Goal: Use online tool/utility: Use online tool/utility

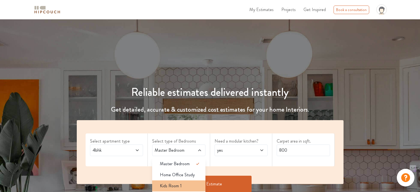
scroll to position [55, 0]
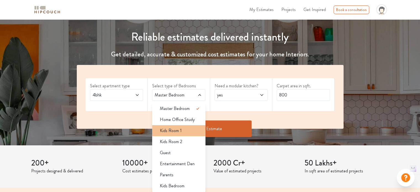
click at [190, 130] on div "Kids Room 1" at bounding box center [180, 130] width 50 height 7
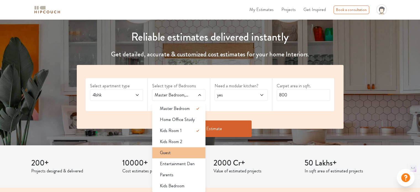
click at [188, 154] on div "Guest" at bounding box center [180, 152] width 50 height 7
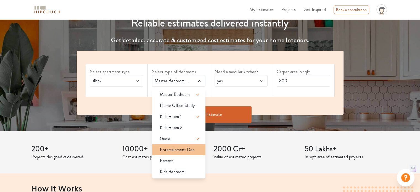
scroll to position [83, 0]
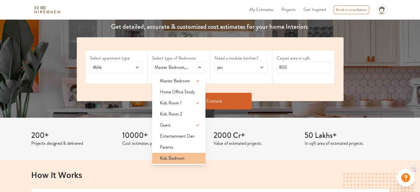
click at [189, 158] on div "Kids Bedroom" at bounding box center [180, 158] width 50 height 7
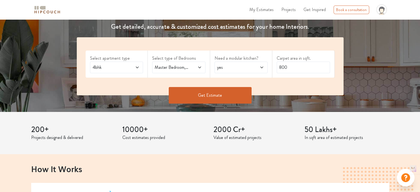
click at [192, 70] on span at bounding box center [196, 67] width 12 height 7
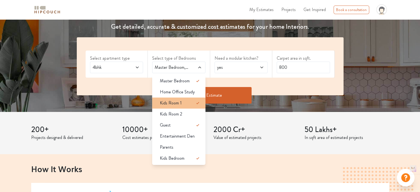
click at [188, 102] on div "Kids Room 1" at bounding box center [180, 103] width 50 height 7
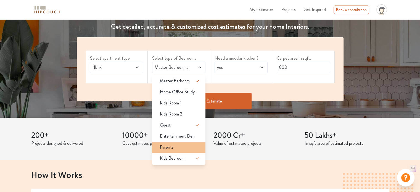
click at [185, 142] on li "Parents" at bounding box center [178, 147] width 53 height 11
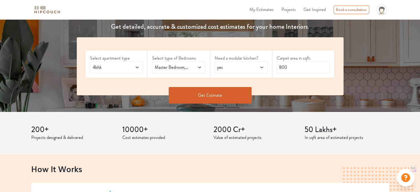
click at [194, 65] on span at bounding box center [196, 67] width 12 height 7
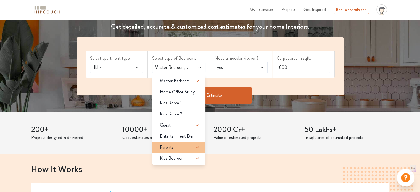
click at [190, 147] on div "Parents" at bounding box center [180, 147] width 50 height 7
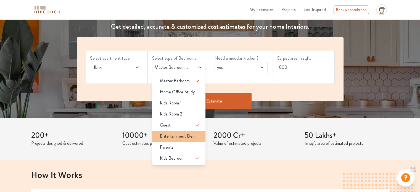
click at [190, 136] on span "Entertainment Den" at bounding box center [177, 136] width 35 height 7
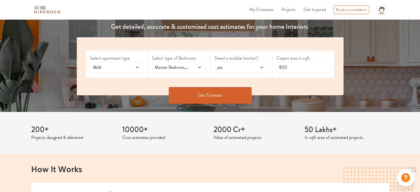
click at [193, 69] on span at bounding box center [196, 67] width 12 height 7
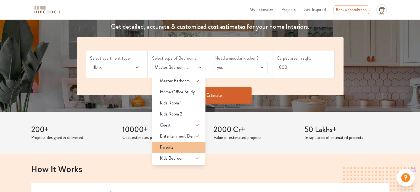
click at [195, 146] on div "Parents" at bounding box center [180, 147] width 50 height 7
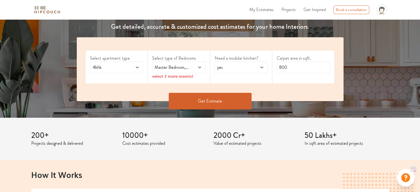
click at [185, 71] on div "Master Bedroom,Parents" at bounding box center [178, 68] width 53 height 12
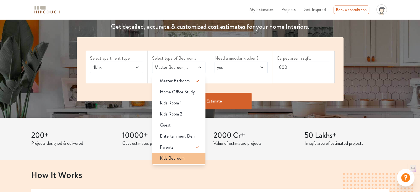
click at [189, 158] on div "Kids Bedroom" at bounding box center [180, 158] width 50 height 7
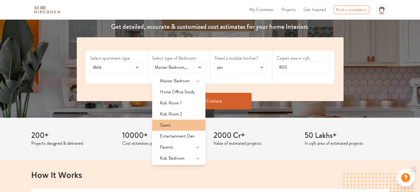
click at [188, 123] on div "Guest" at bounding box center [180, 125] width 50 height 7
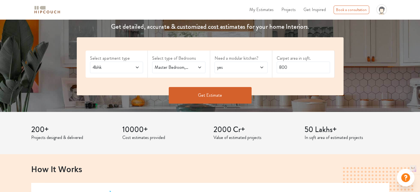
click at [224, 68] on span "yes" at bounding box center [234, 67] width 36 height 7
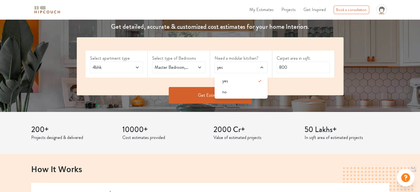
drag, startPoint x: 232, startPoint y: 70, endPoint x: 238, endPoint y: 70, distance: 6.6
click at [232, 70] on div "yes" at bounding box center [240, 68] width 53 height 12
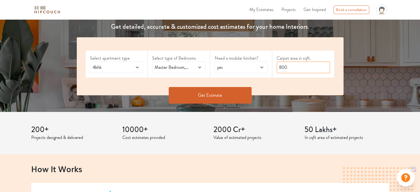
drag, startPoint x: 291, startPoint y: 69, endPoint x: 266, endPoint y: 68, distance: 25.4
click at [266, 68] on div "Select apartment type 4bhk Select type of Bedrooms Master Bedroom,Guest,Parents…" at bounding box center [210, 66] width 267 height 58
click at [277, 123] on div "200+ Projects designed & delivered 10000+ Cost estimates provided 2000 Cr+ Valu…" at bounding box center [210, 133] width 364 height 43
drag, startPoint x: 289, startPoint y: 66, endPoint x: 265, endPoint y: 66, distance: 23.7
click at [266, 66] on div "Select apartment type 4bhk Select type of Bedrooms Master Bedroom,Guest,Parents…" at bounding box center [210, 66] width 267 height 58
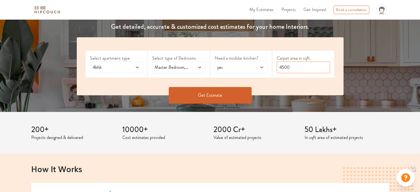
type input "4500"
click at [223, 100] on button "Get Estimate" at bounding box center [210, 95] width 83 height 17
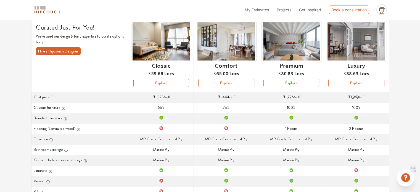
scroll to position [28, 0]
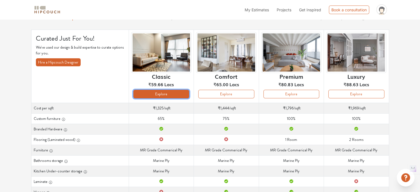
click at [163, 92] on button "Explore" at bounding box center [161, 94] width 56 height 9
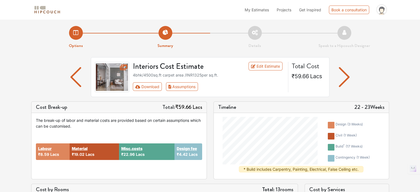
click at [344, 76] on img "button" at bounding box center [344, 77] width 11 height 20
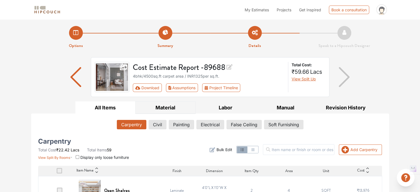
click at [167, 105] on button "Material" at bounding box center [165, 107] width 60 height 12
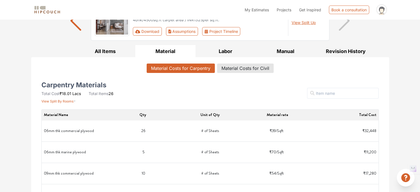
scroll to position [55, 0]
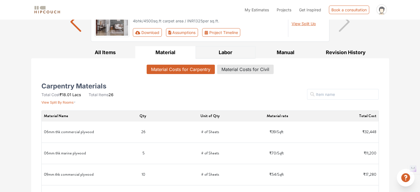
click at [234, 51] on button "Labor" at bounding box center [225, 52] width 60 height 12
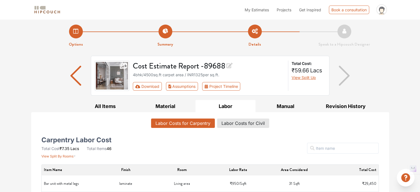
scroll to position [0, 0]
